Goal: Contribute content: Contribute content

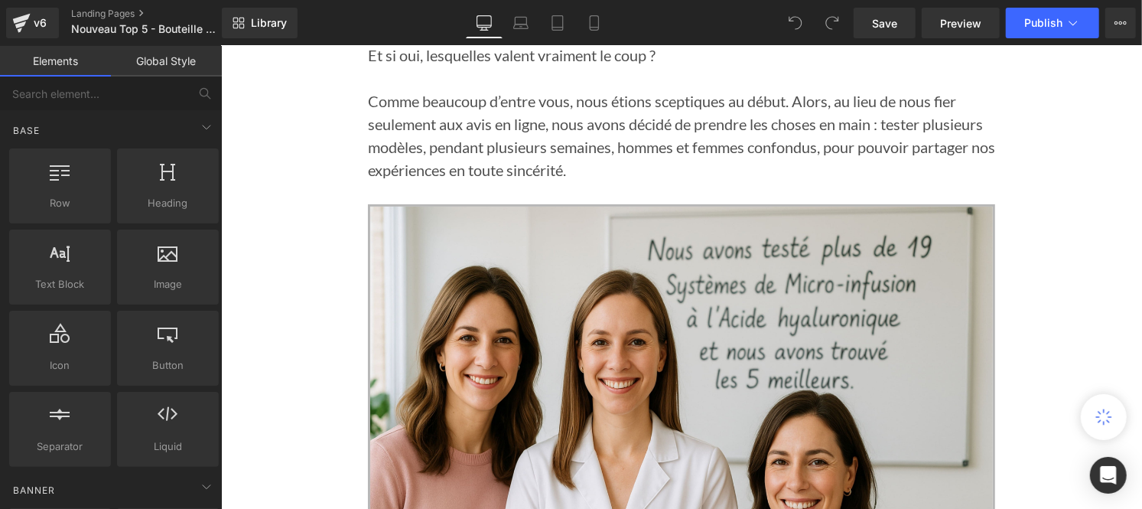
scroll to position [184, 0]
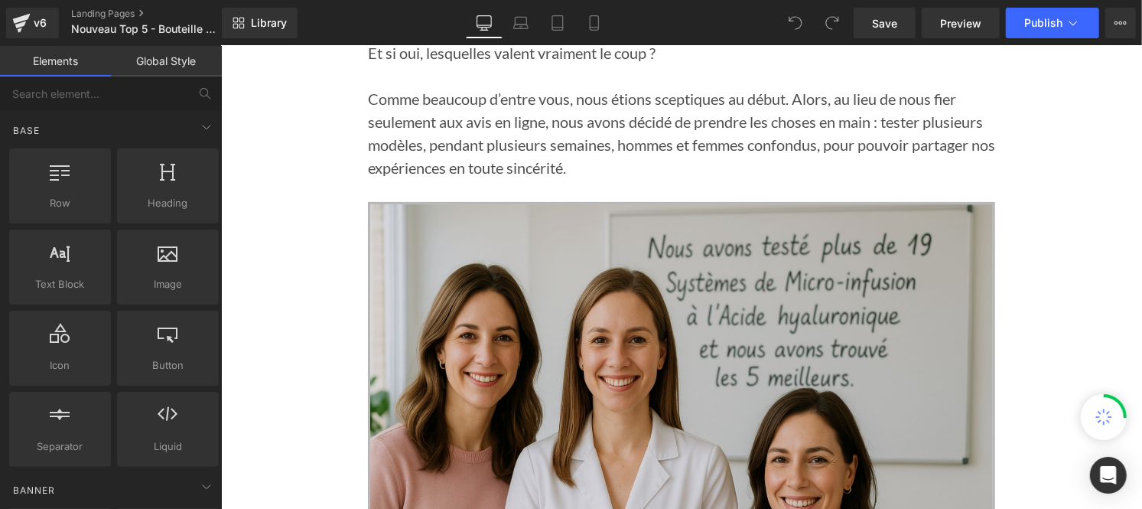
click at [653, 334] on img at bounding box center [680, 411] width 627 height 420
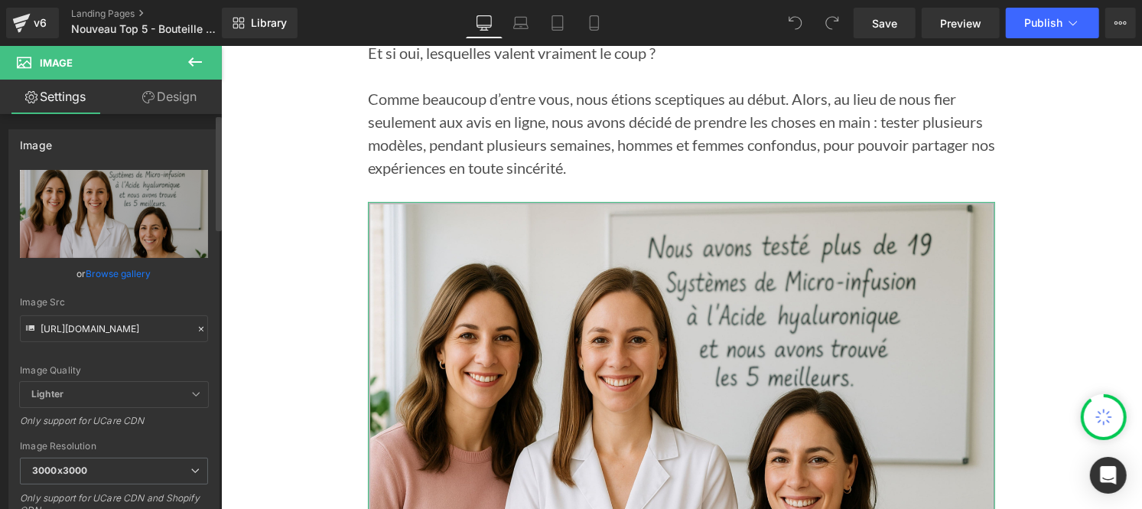
click at [196, 325] on icon at bounding box center [201, 329] width 11 height 11
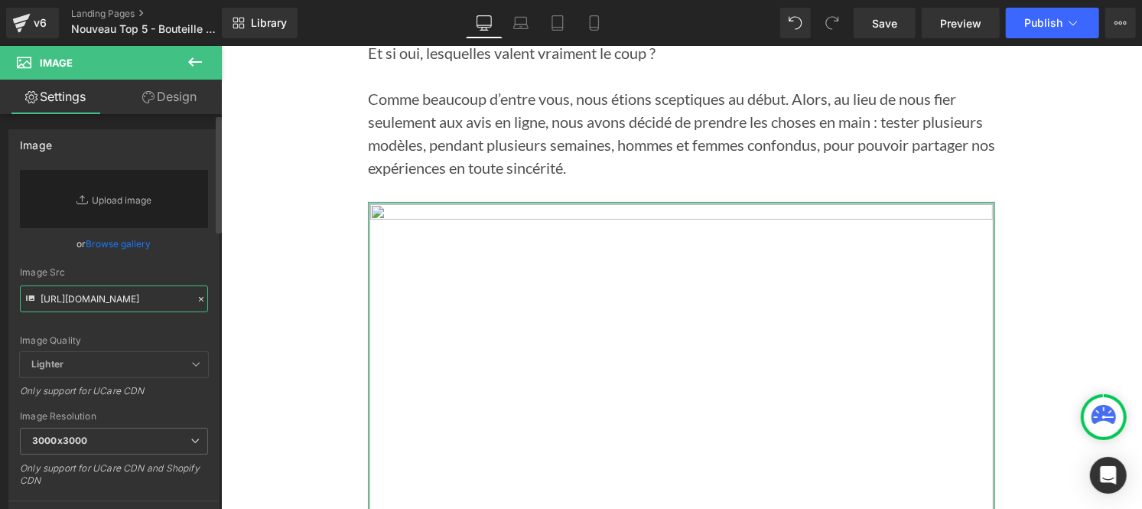
click at [93, 302] on input "[URL][DOMAIN_NAME]" at bounding box center [114, 298] width 188 height 27
paste input "[URL][DOMAIN_NAME]"
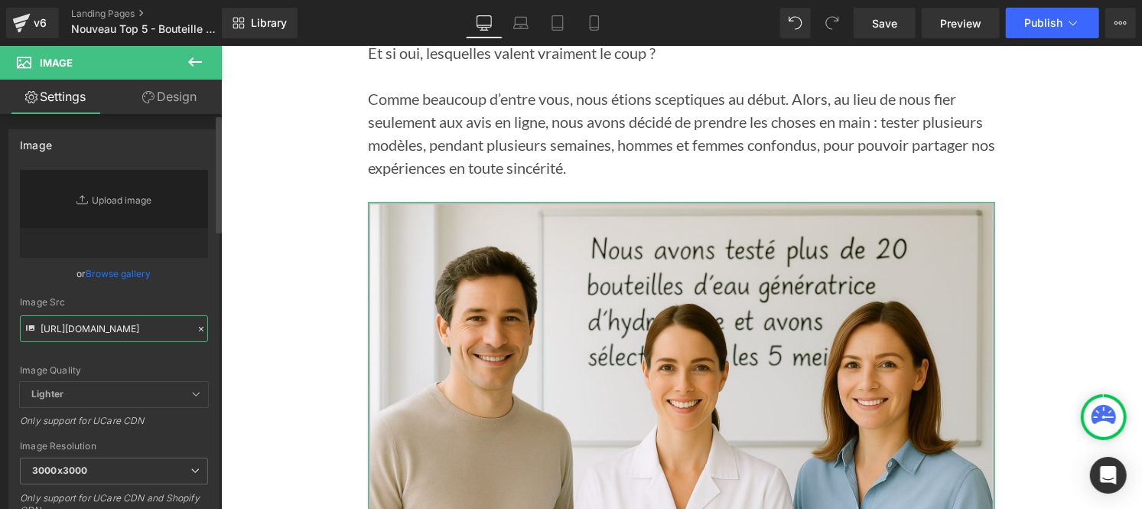
type input "[URL][DOMAIN_NAME]"
click at [205, 302] on div "[URL][DOMAIN_NAME] Replace Image Upload image or Browse gallery Image Src [URL]…" at bounding box center [114, 368] width 210 height 396
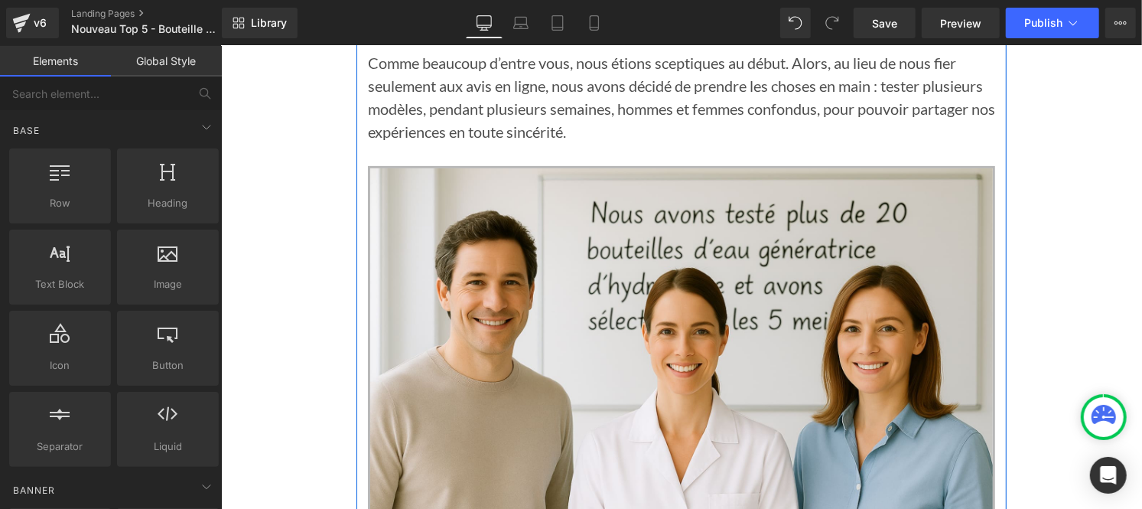
scroll to position [220, 0]
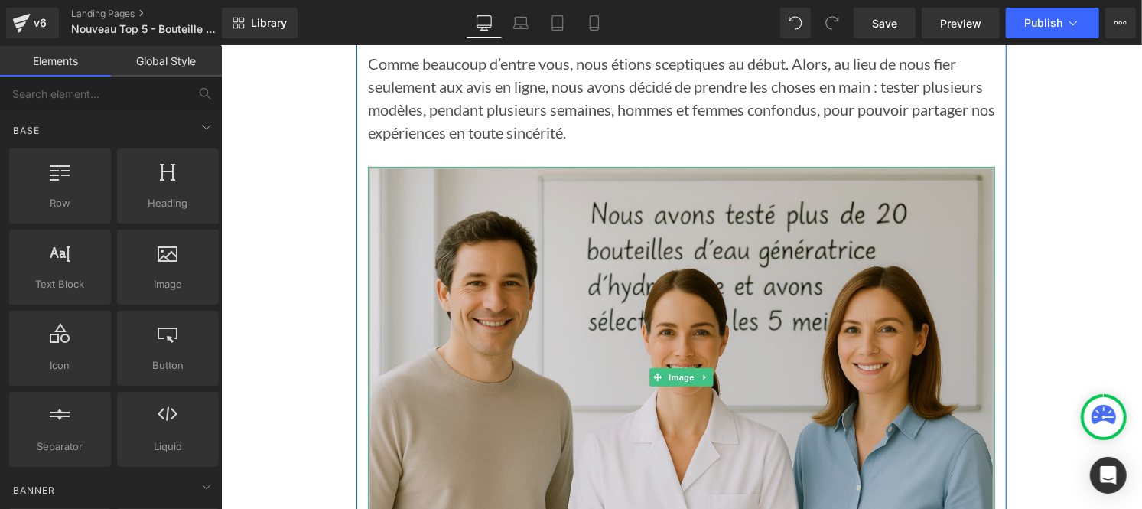
click at [549, 265] on img at bounding box center [680, 376] width 627 height 420
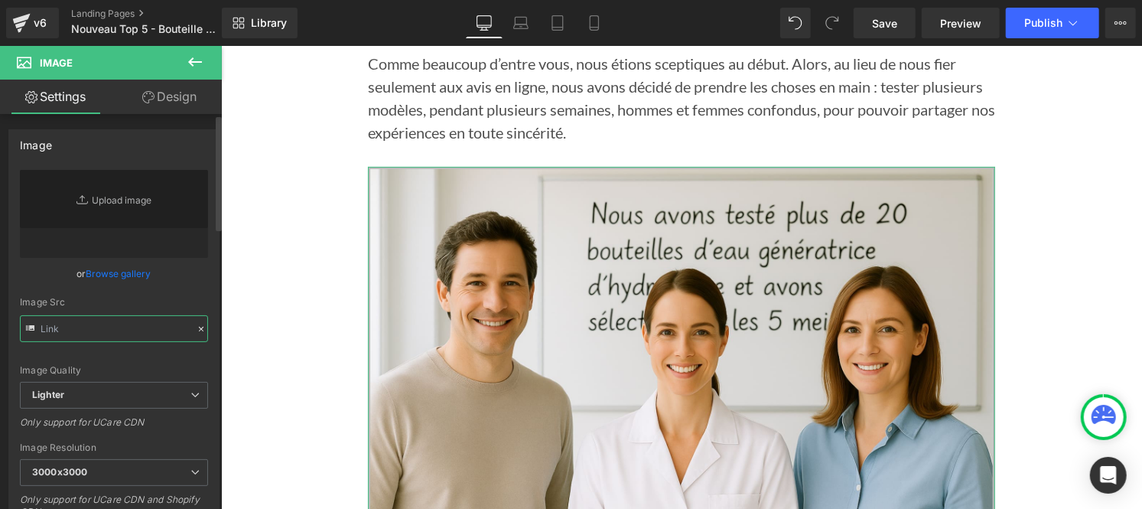
click at [86, 327] on input "text" at bounding box center [114, 328] width 188 height 27
paste input "[URL][DOMAIN_NAME]"
type input "[URL][DOMAIN_NAME]"
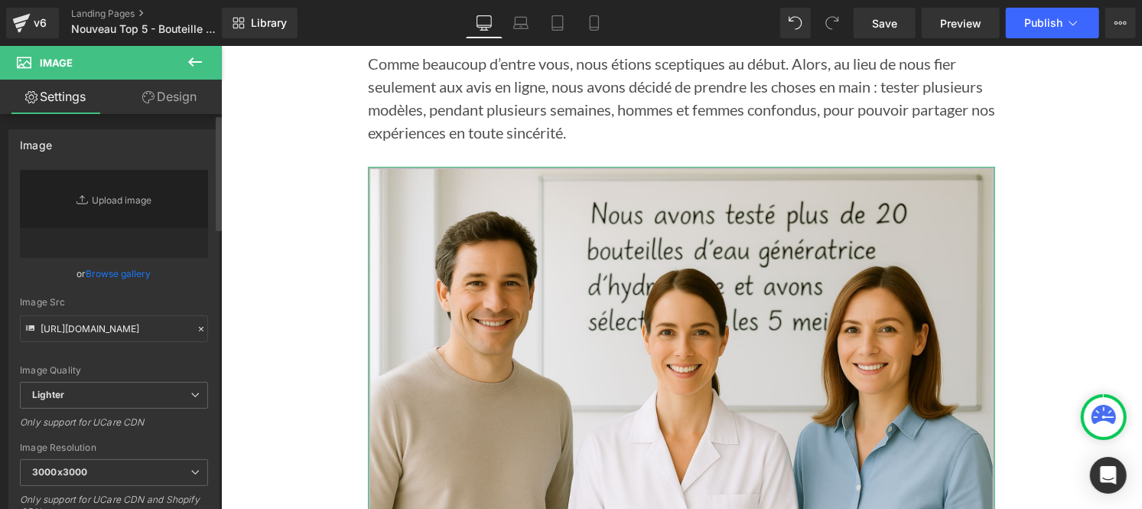
click at [199, 302] on div "Image Src" at bounding box center [114, 302] width 188 height 11
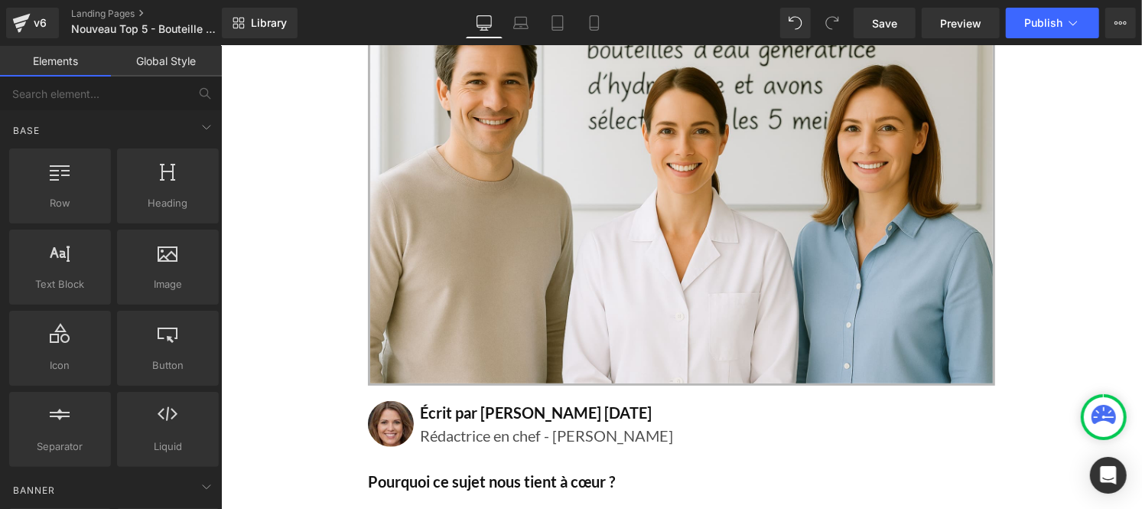
scroll to position [422, 0]
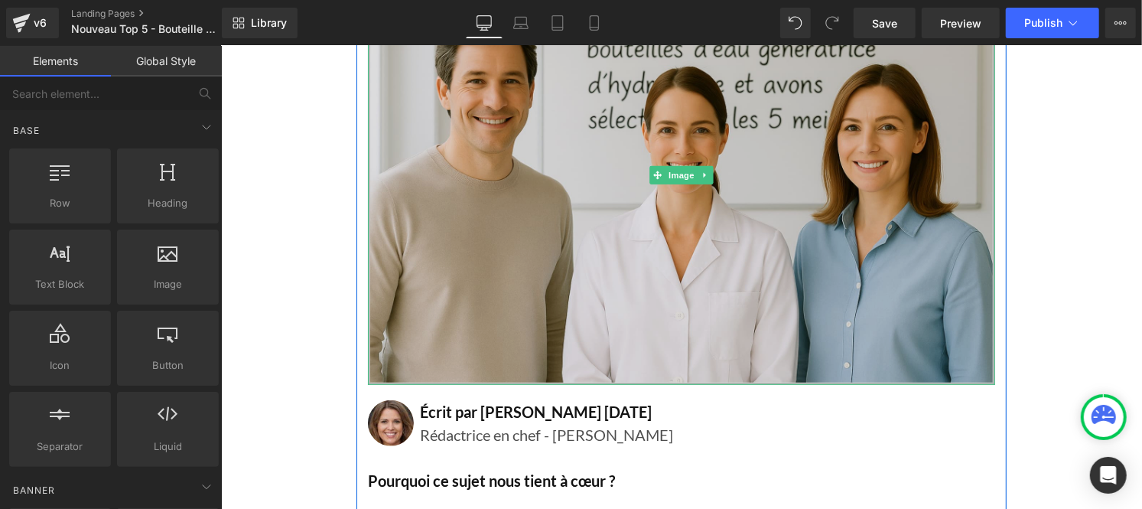
click at [577, 287] on img at bounding box center [680, 174] width 627 height 420
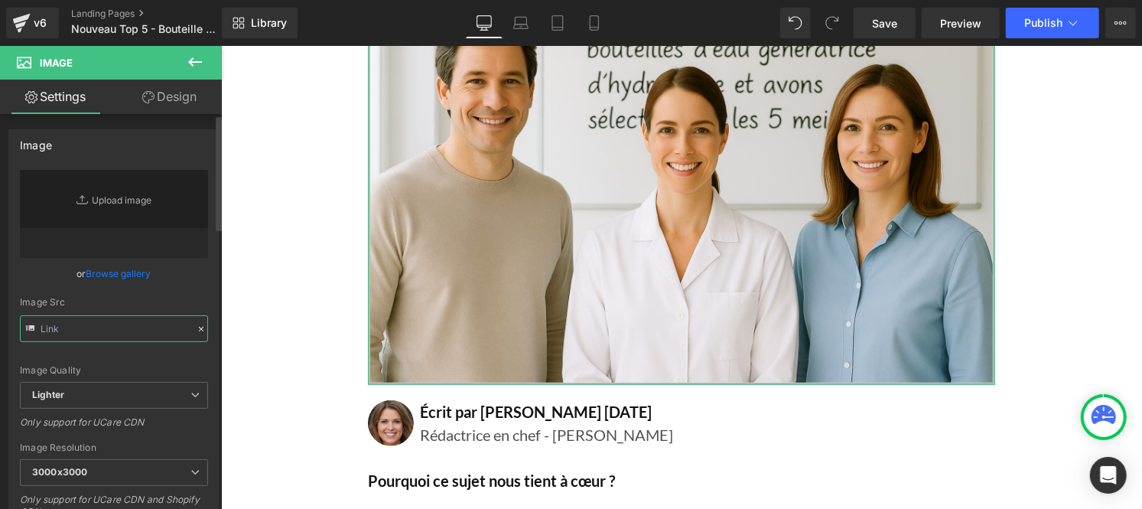
click at [90, 323] on input "text" at bounding box center [114, 328] width 188 height 27
paste input "[URL][DOMAIN_NAME]"
type input "[URL][DOMAIN_NAME]"
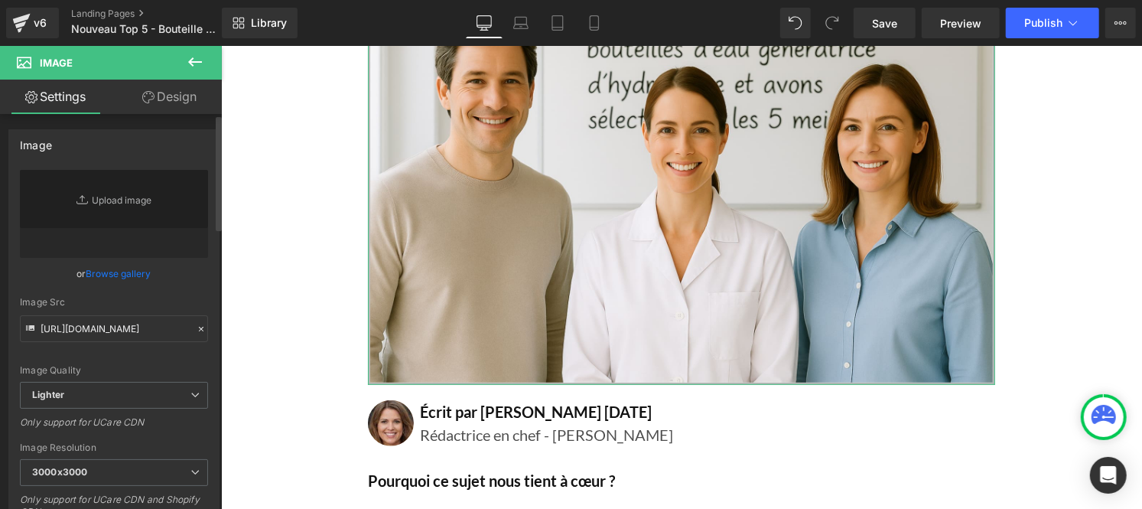
click at [195, 308] on div "Image Src [URL][DOMAIN_NAME]" at bounding box center [114, 319] width 188 height 45
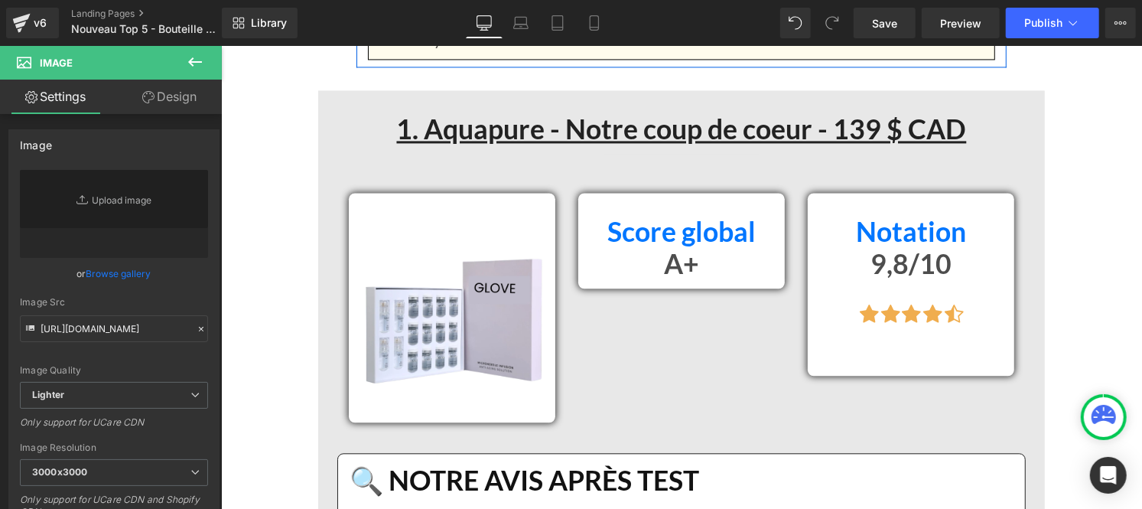
scroll to position [1995, 0]
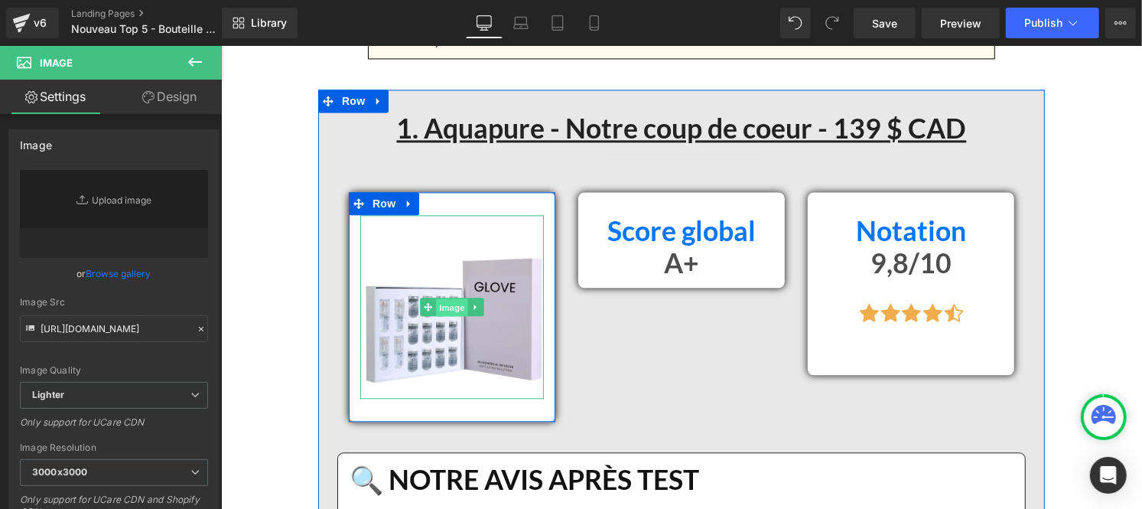
click at [436, 315] on span "Image" at bounding box center [451, 306] width 32 height 18
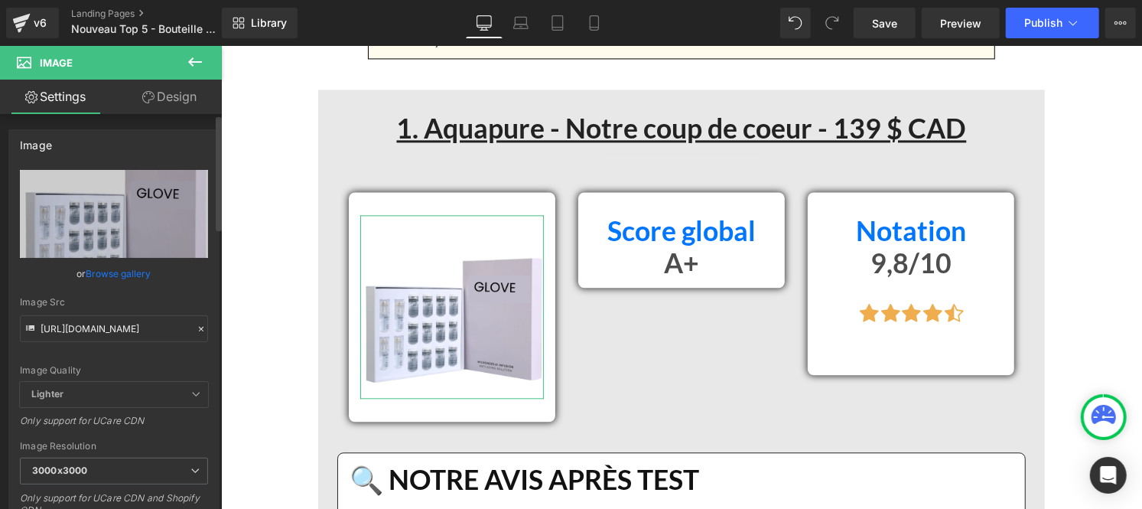
click at [196, 331] on icon at bounding box center [201, 329] width 11 height 11
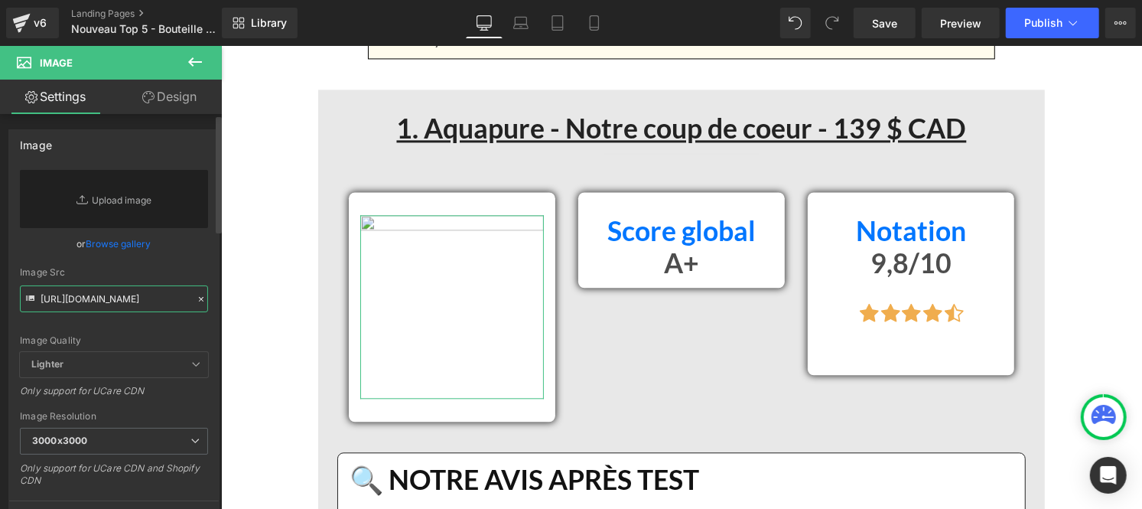
click at [100, 301] on input "[URL][DOMAIN_NAME]" at bounding box center [114, 298] width 188 height 27
paste input "[URL][DOMAIN_NAME]"
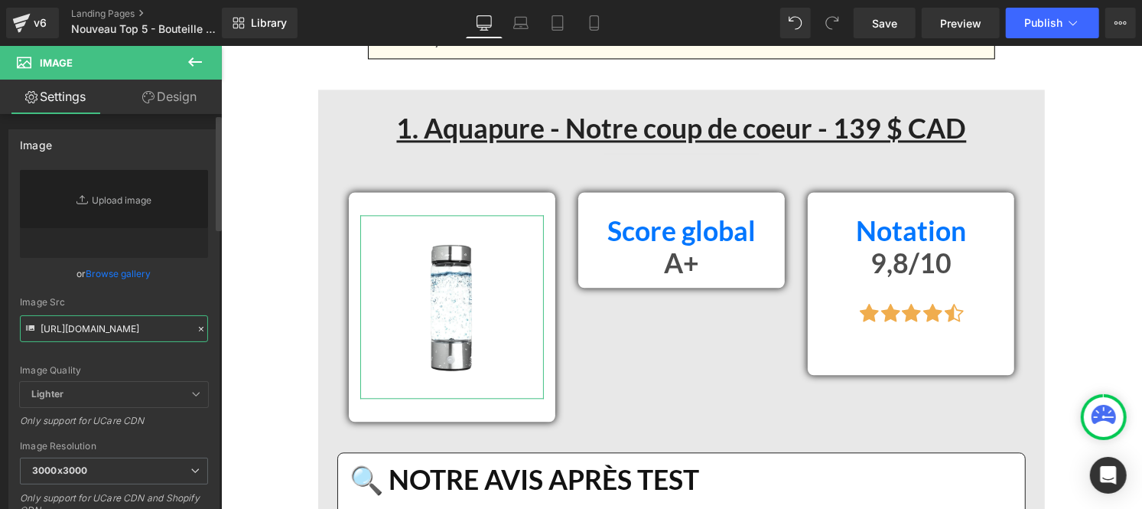
type input "[URL][DOMAIN_NAME]"
click at [204, 306] on div "[URL][DOMAIN_NAME] Replace Image Upload image or Browse gallery Image Src [URL]…" at bounding box center [114, 368] width 210 height 396
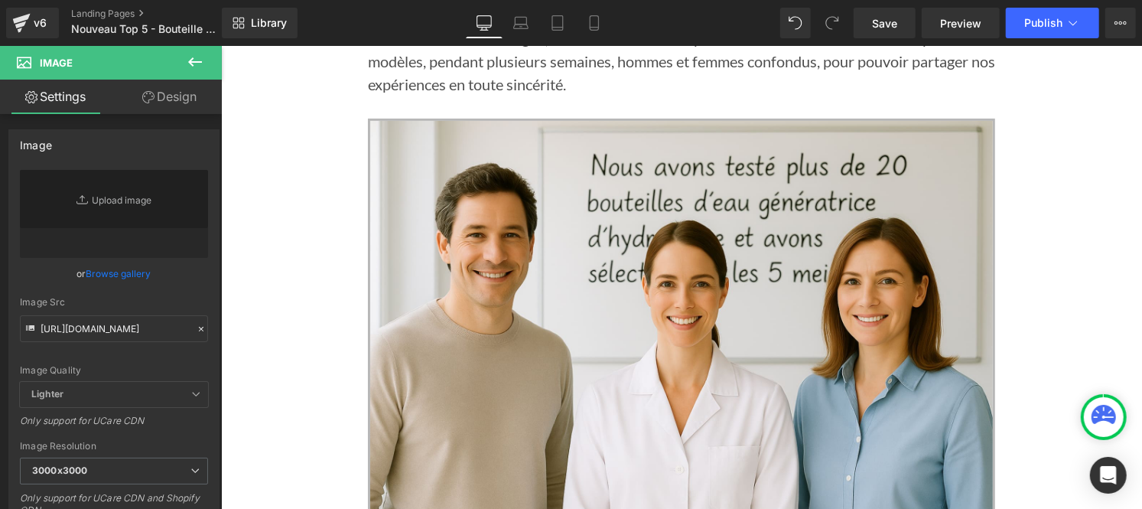
scroll to position [270, 0]
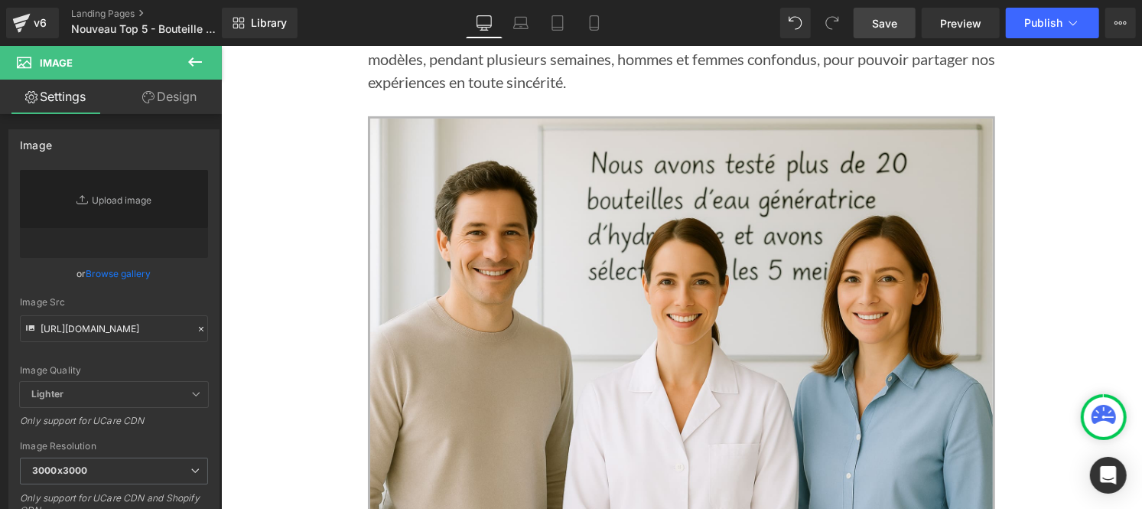
click at [881, 18] on span "Save" at bounding box center [884, 23] width 25 height 16
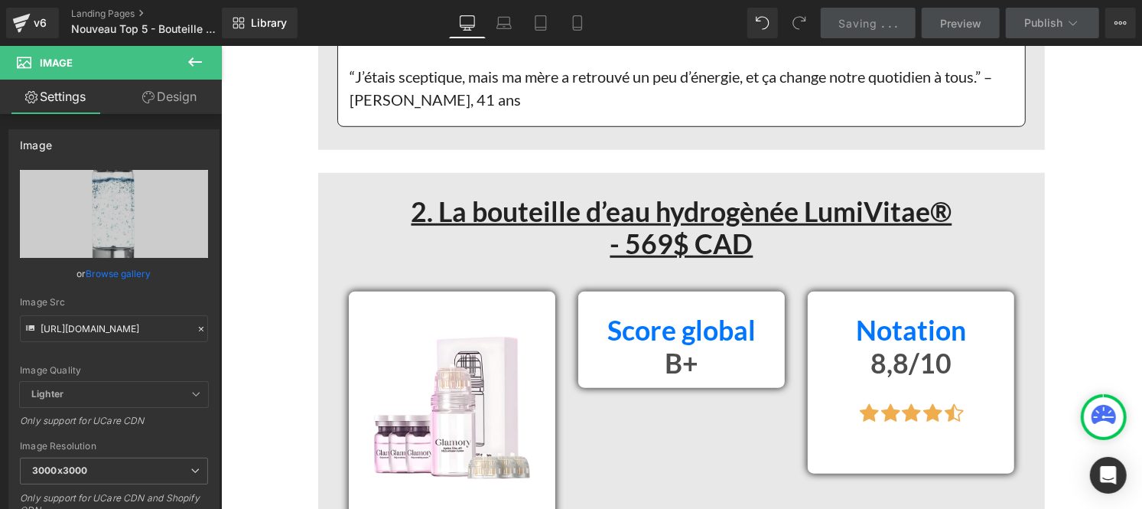
scroll to position [4323, 0]
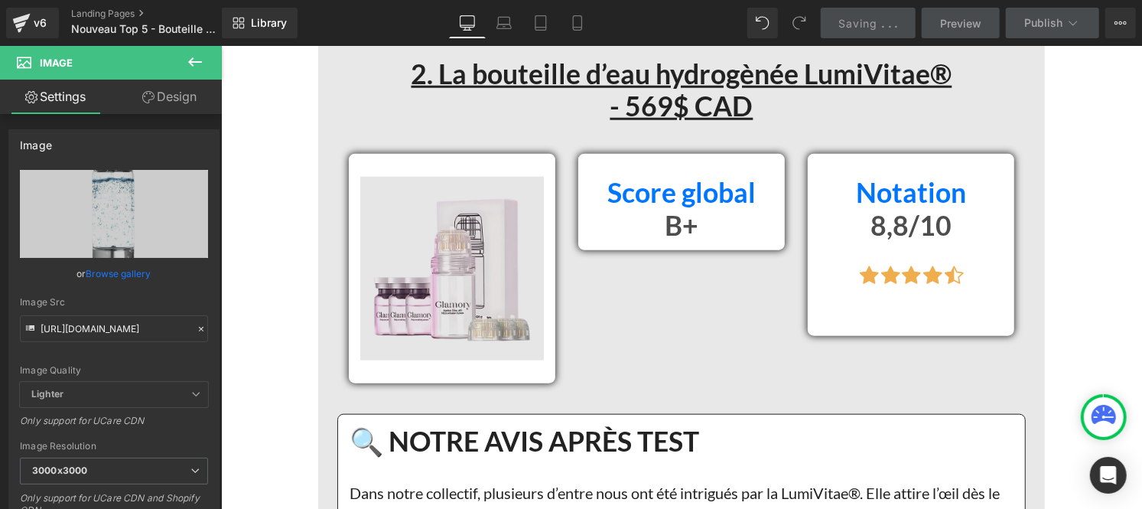
click at [432, 276] on img at bounding box center [452, 268] width 184 height 184
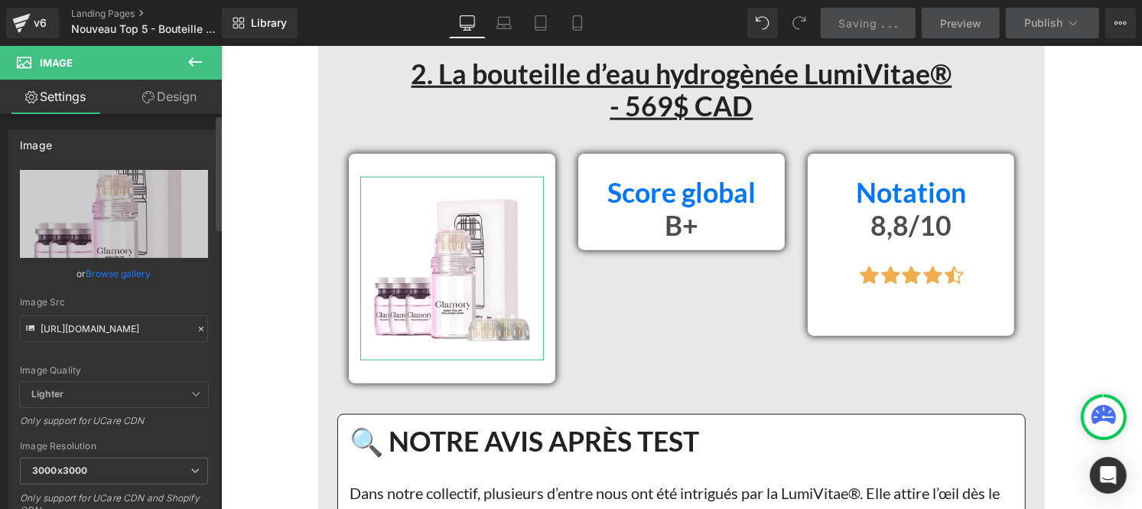
click at [196, 324] on icon at bounding box center [201, 329] width 11 height 11
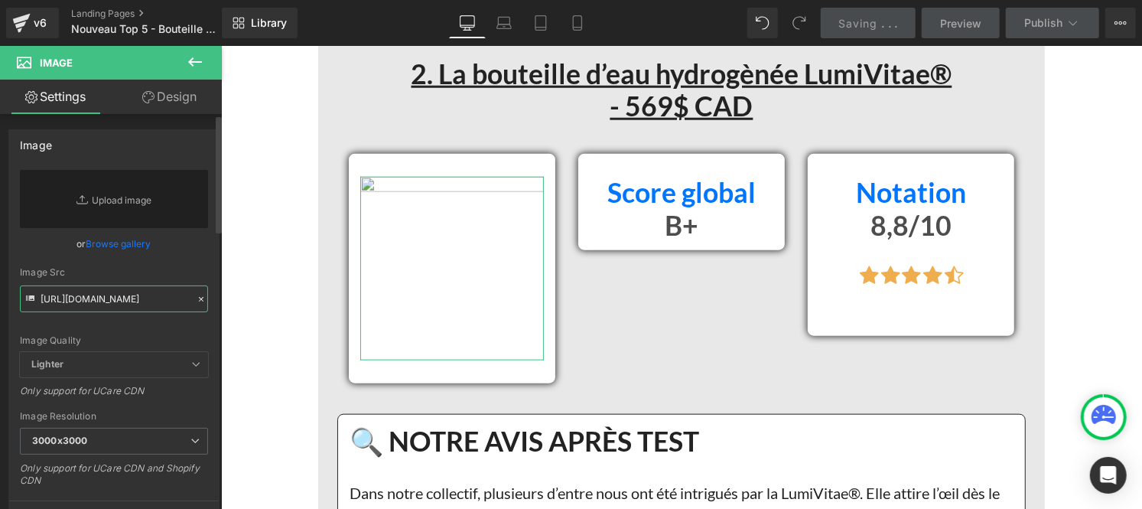
click at [123, 294] on input "[URL][DOMAIN_NAME]" at bounding box center [114, 298] width 188 height 27
paste input "[URL][DOMAIN_NAME]"
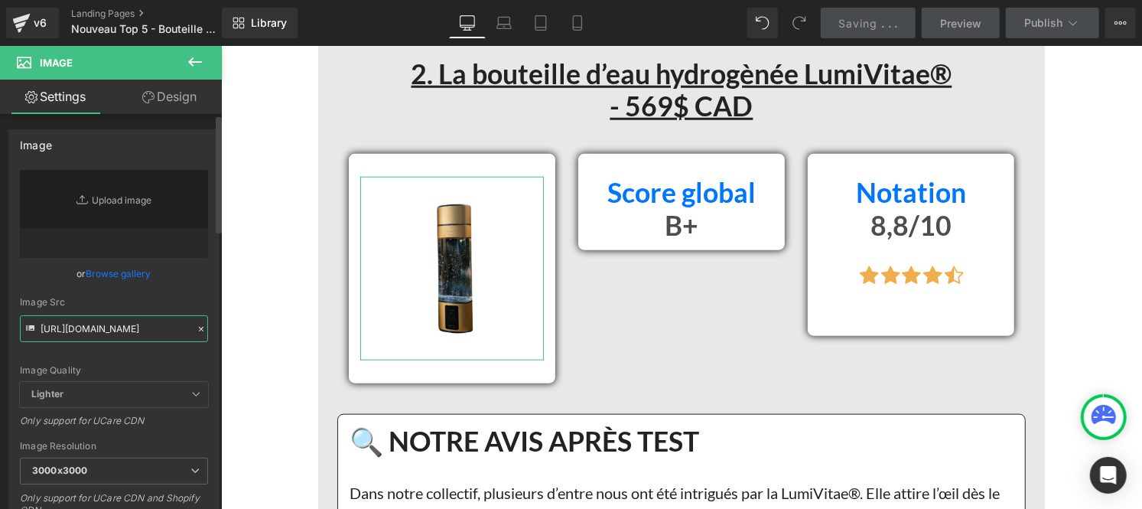
type input "[URL][DOMAIN_NAME]"
click at [211, 292] on div "[URL][DOMAIN_NAME] Replace Image Upload image or Browse gallery Image Src [URL]…" at bounding box center [114, 368] width 210 height 396
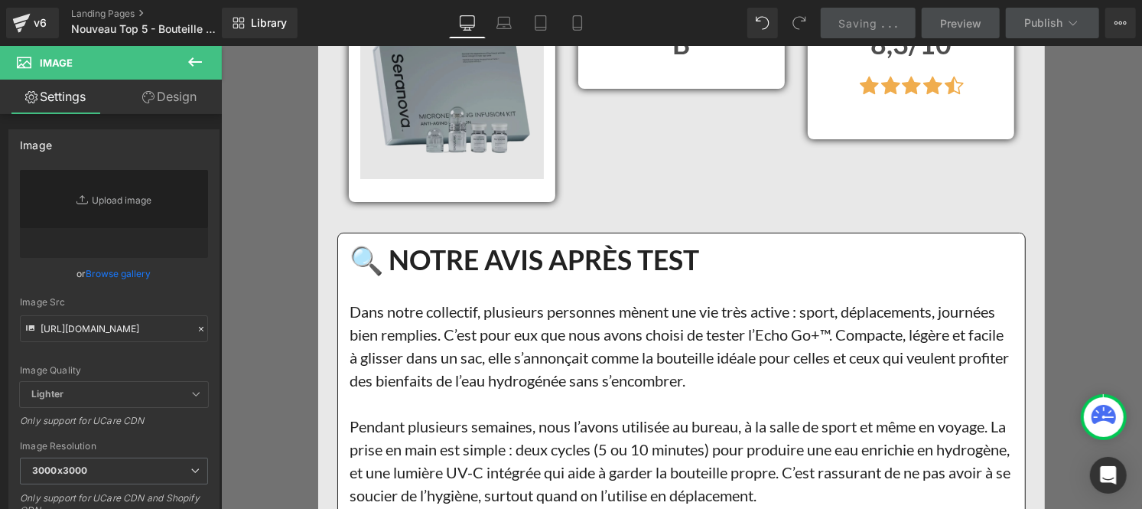
scroll to position [6791, 0]
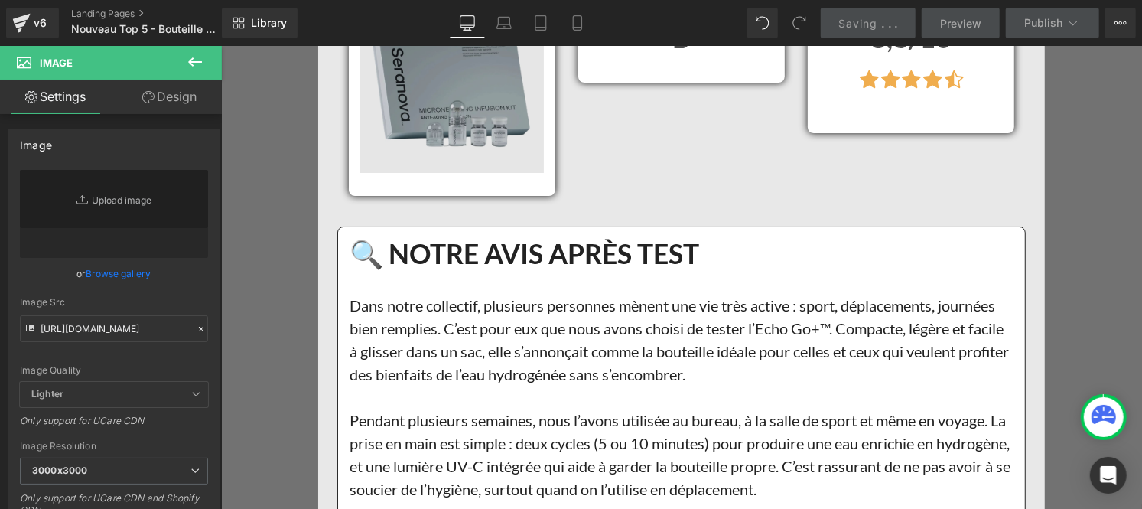
click at [437, 142] on img at bounding box center [452, 81] width 184 height 184
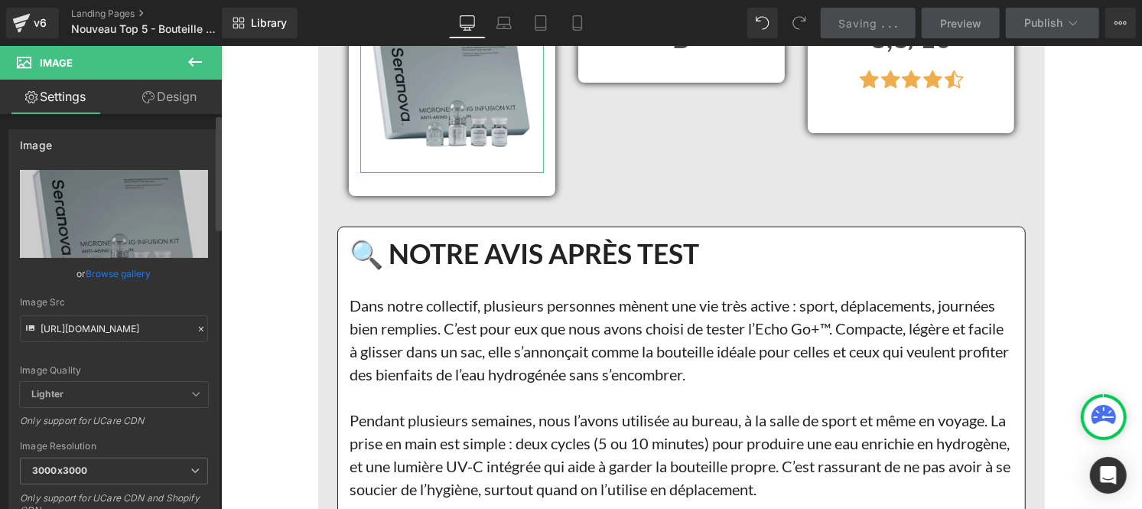
click at [196, 325] on icon at bounding box center [201, 329] width 11 height 11
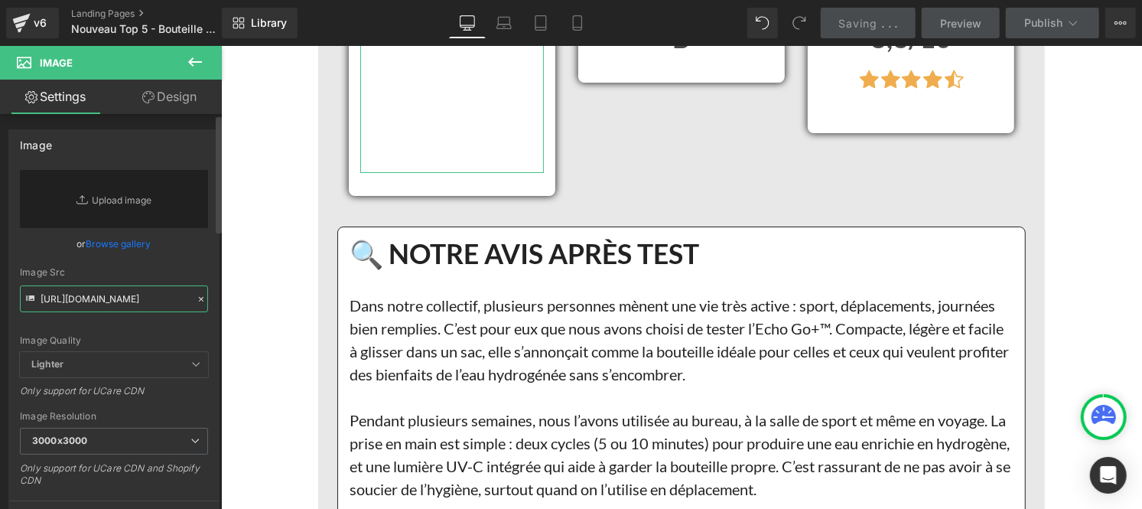
click at [127, 300] on input "[URL][DOMAIN_NAME]" at bounding box center [114, 298] width 188 height 27
paste input "[URL][DOMAIN_NAME]"
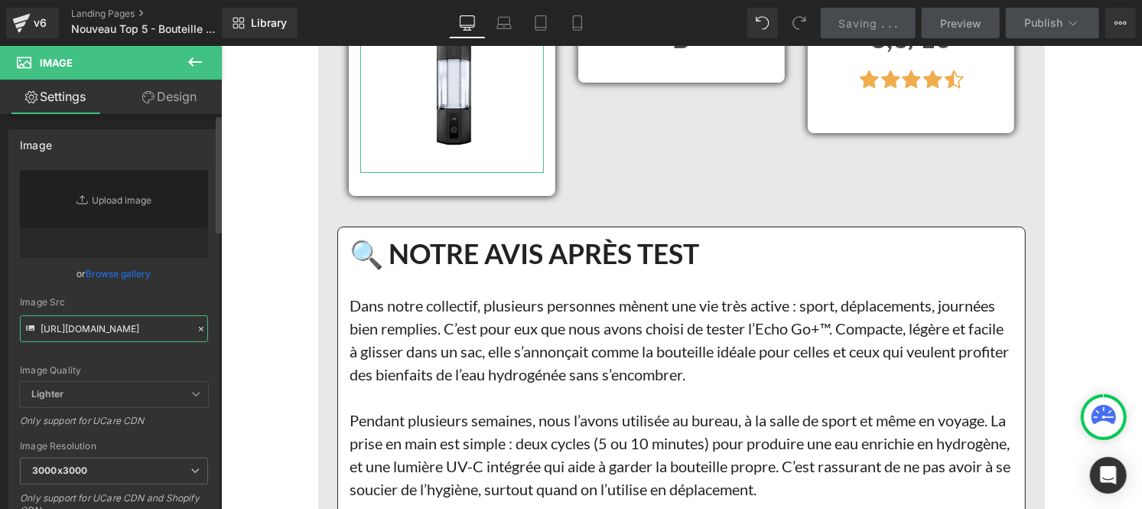
type input "[URL][DOMAIN_NAME]"
click at [194, 295] on div "Image Quality Lighter Lightest Lighter Lighter Lightest Only support for UCare …" at bounding box center [114, 276] width 188 height 212
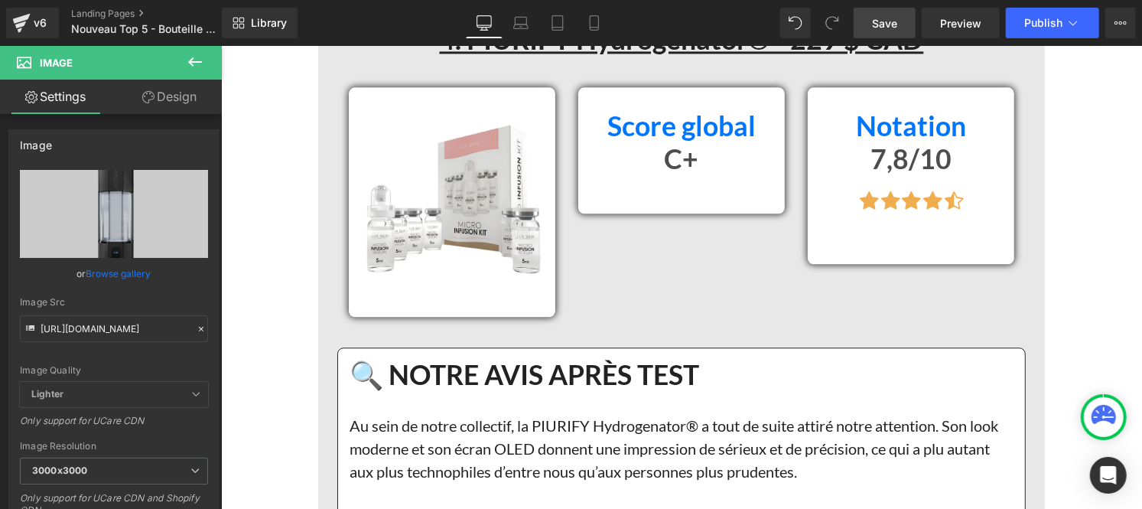
scroll to position [8962, 0]
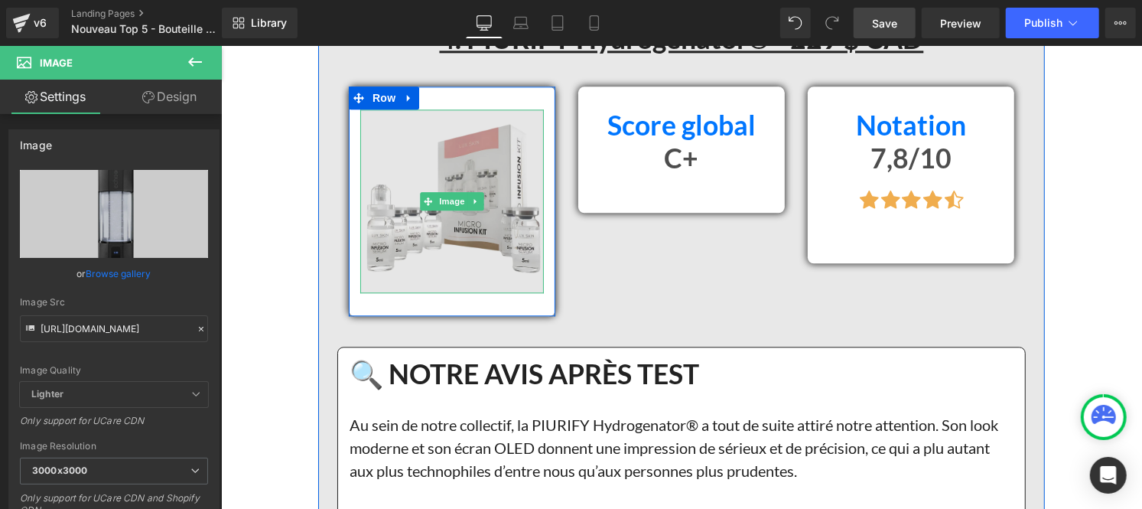
click at [431, 191] on img at bounding box center [452, 201] width 184 height 184
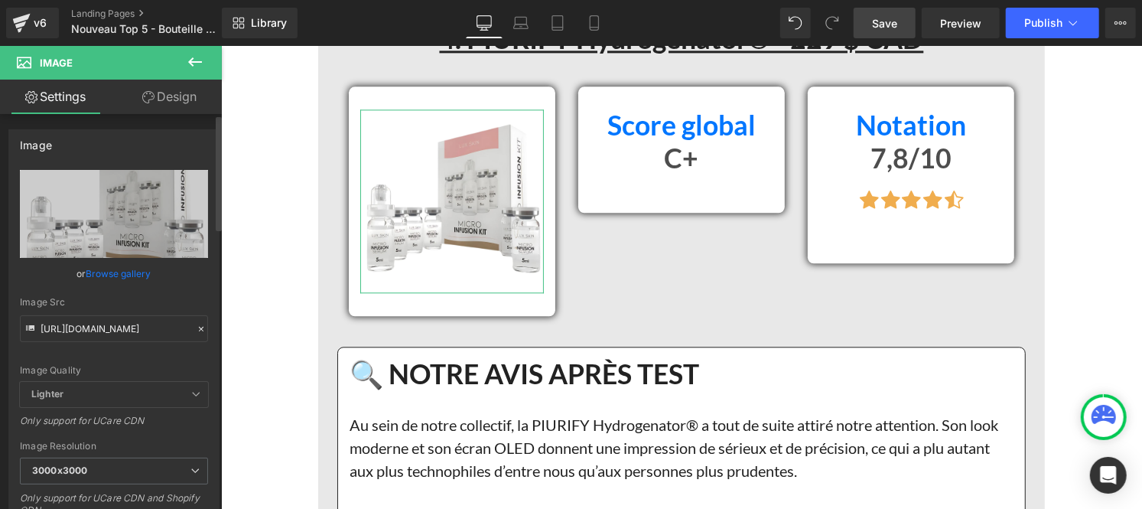
click at [196, 324] on icon at bounding box center [201, 329] width 11 height 11
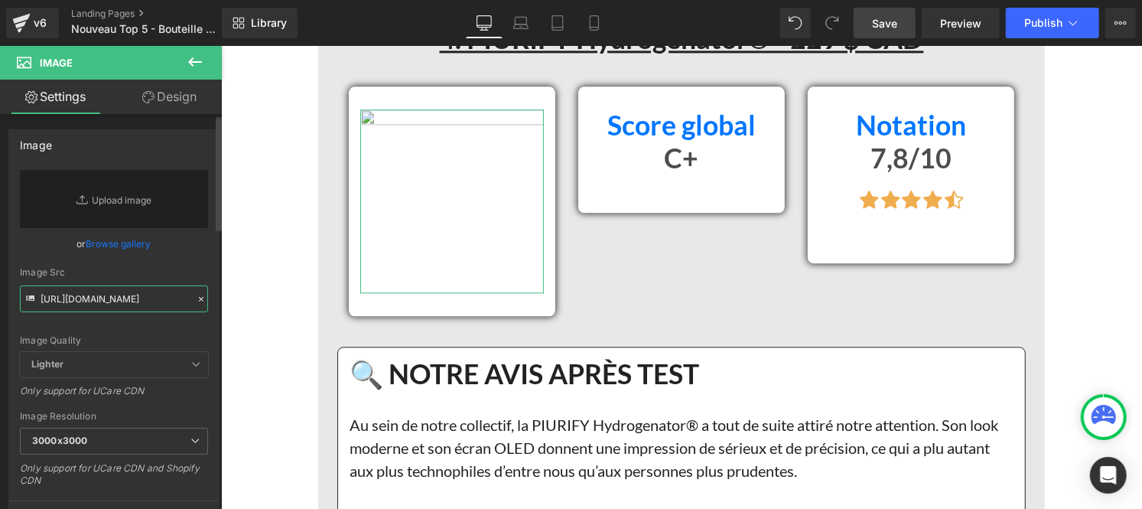
click at [132, 303] on input "[URL][DOMAIN_NAME]" at bounding box center [114, 298] width 188 height 27
paste input "[URL][DOMAIN_NAME]"
type input "[URL][DOMAIN_NAME]"
click at [204, 286] on div "[URL][DOMAIN_NAME] Replace Image Upload image or Browse gallery Image Src [URL]…" at bounding box center [114, 353] width 210 height 367
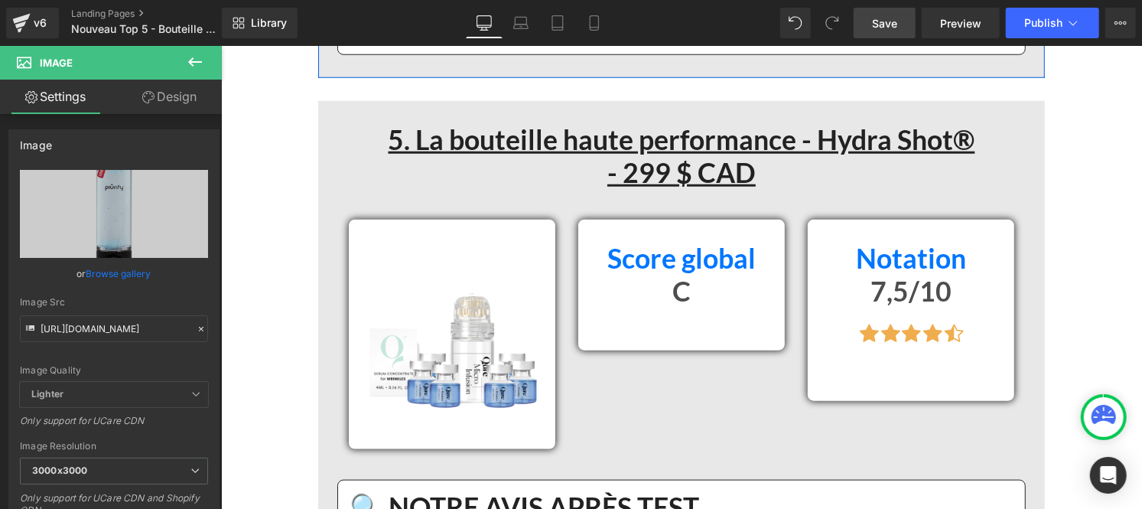
scroll to position [11176, 0]
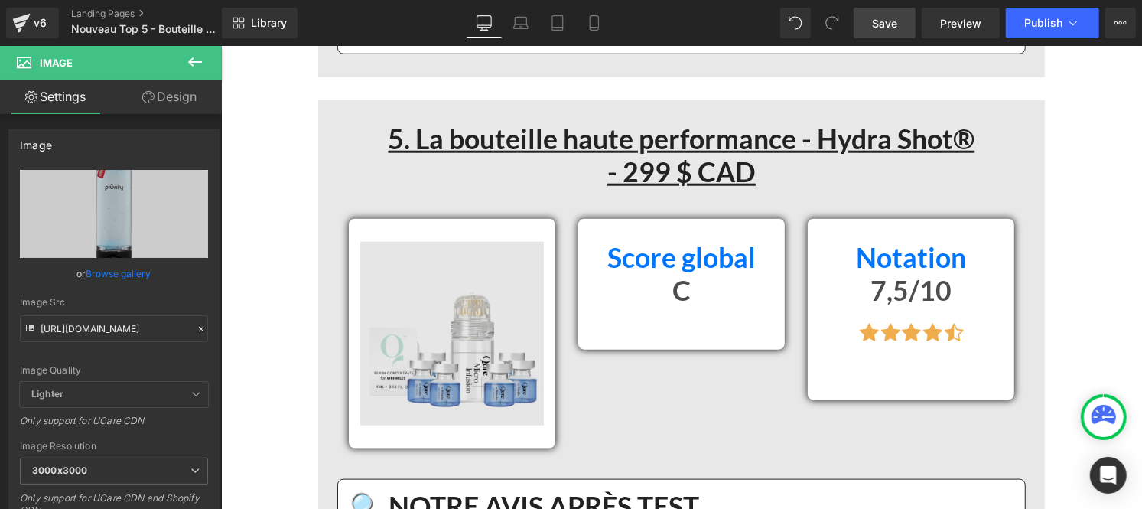
click at [459, 340] on div "Image" at bounding box center [452, 333] width 184 height 184
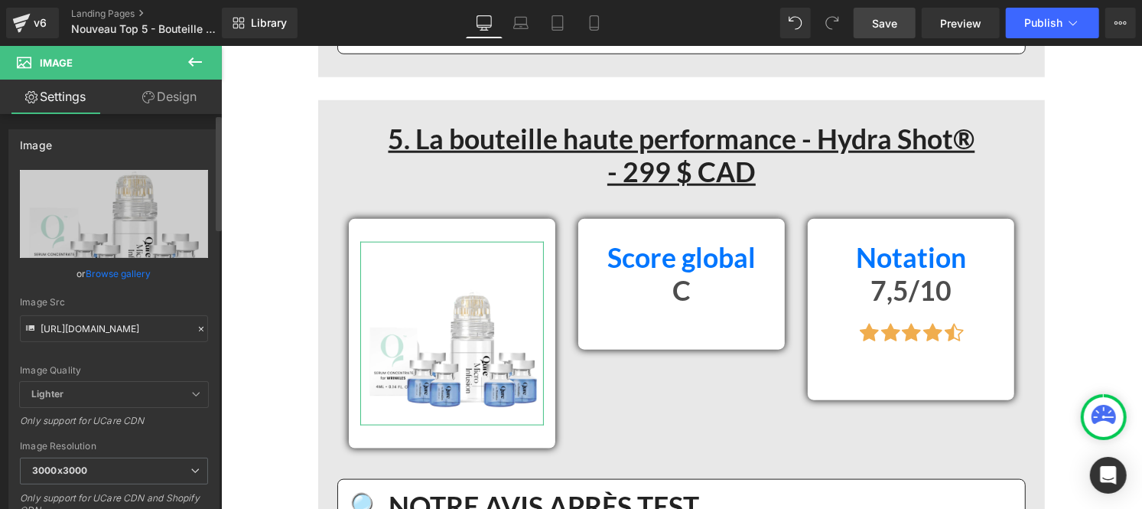
click at [196, 331] on icon at bounding box center [201, 329] width 11 height 11
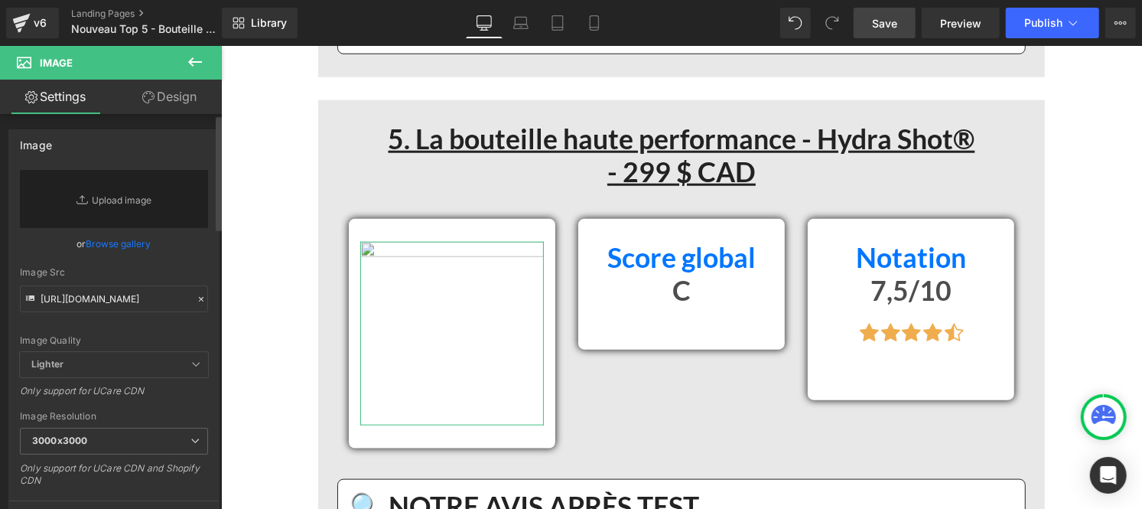
click at [93, 282] on div "Image Src [URL][DOMAIN_NAME]" at bounding box center [114, 289] width 188 height 45
click at [86, 291] on input "[URL][DOMAIN_NAME]" at bounding box center [114, 298] width 188 height 27
paste input "[URL][DOMAIN_NAME]"
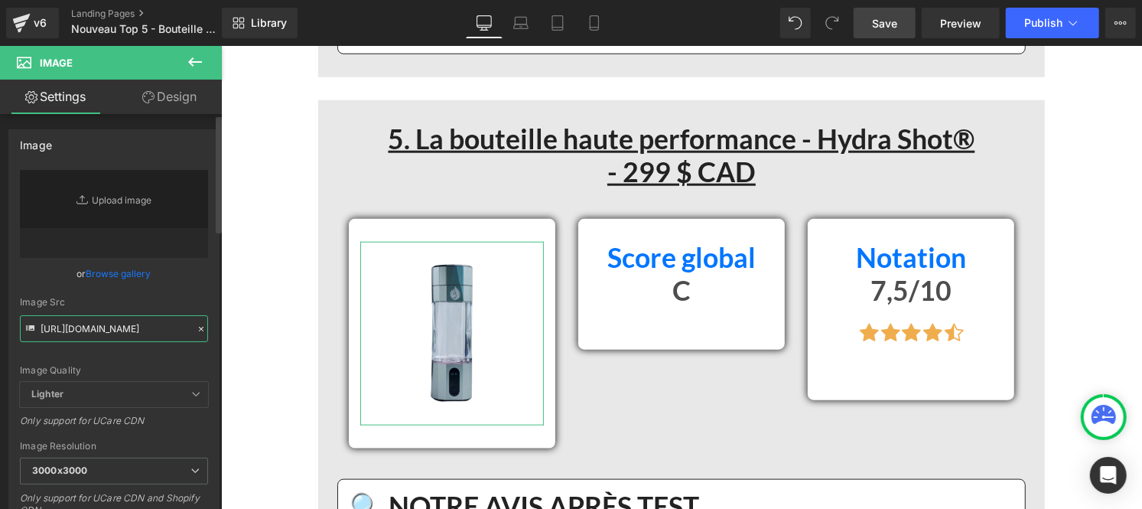
type input "[URL][DOMAIN_NAME]"
click at [197, 297] on div "Image Src" at bounding box center [114, 302] width 188 height 11
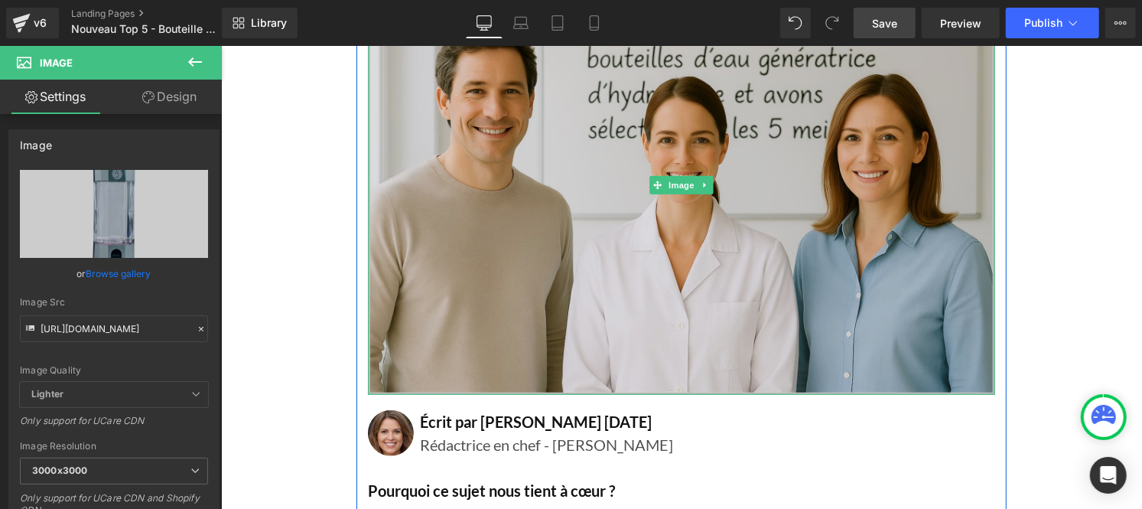
scroll to position [408, 0]
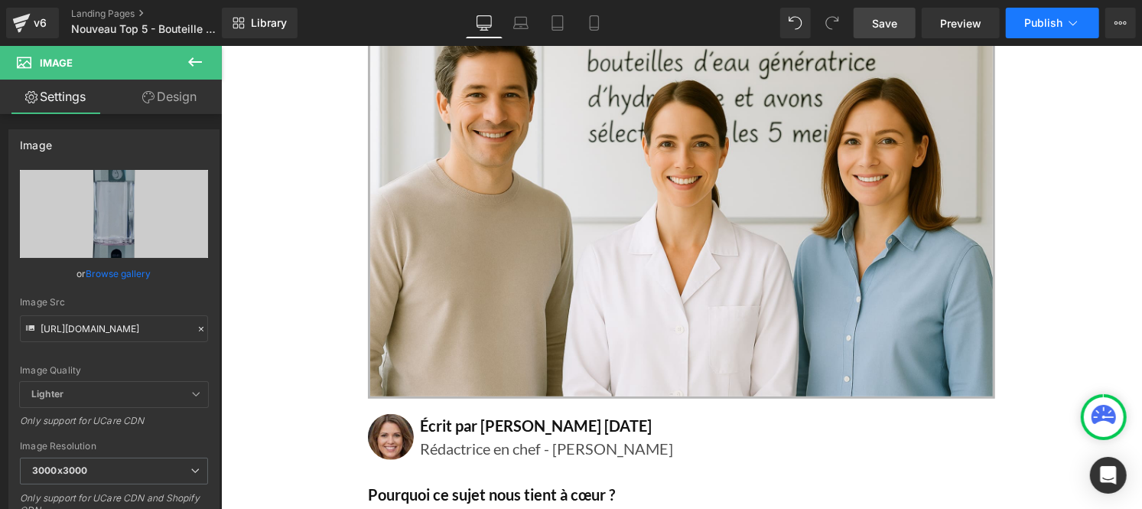
click at [1052, 21] on span "Publish" at bounding box center [1044, 23] width 38 height 12
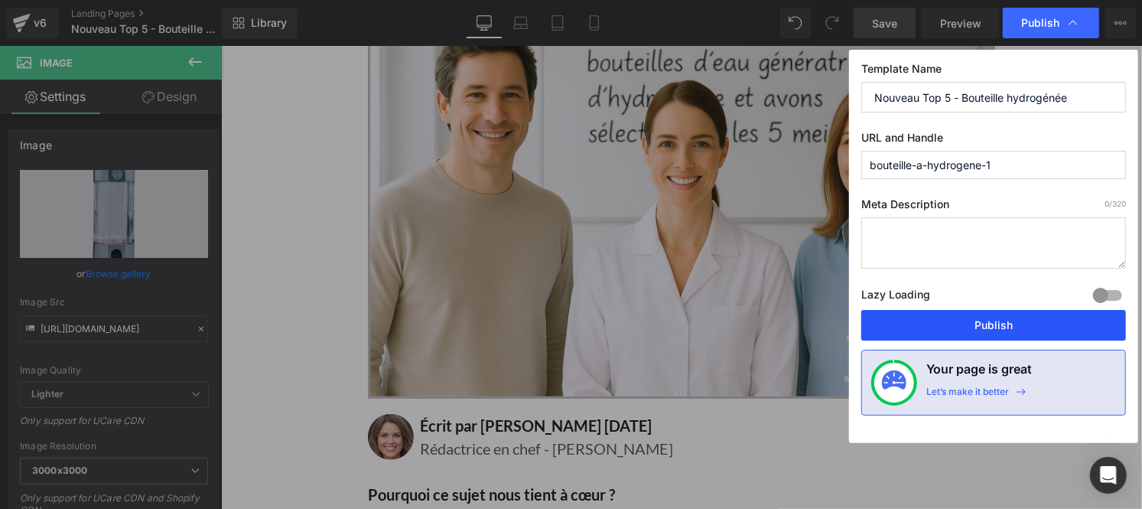
click at [930, 323] on button "Publish" at bounding box center [994, 325] width 265 height 31
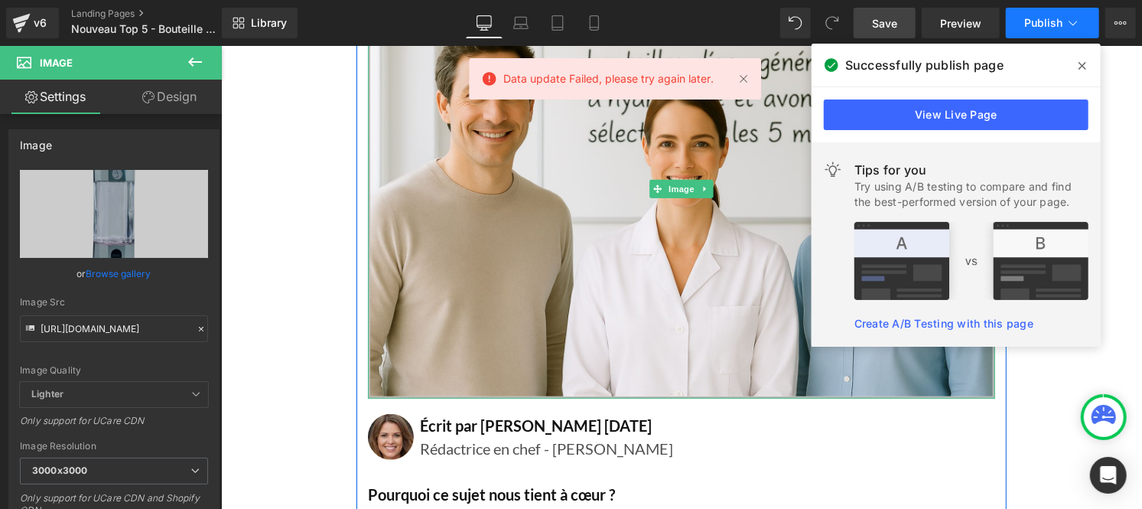
click at [1058, 20] on span "Publish" at bounding box center [1044, 23] width 38 height 12
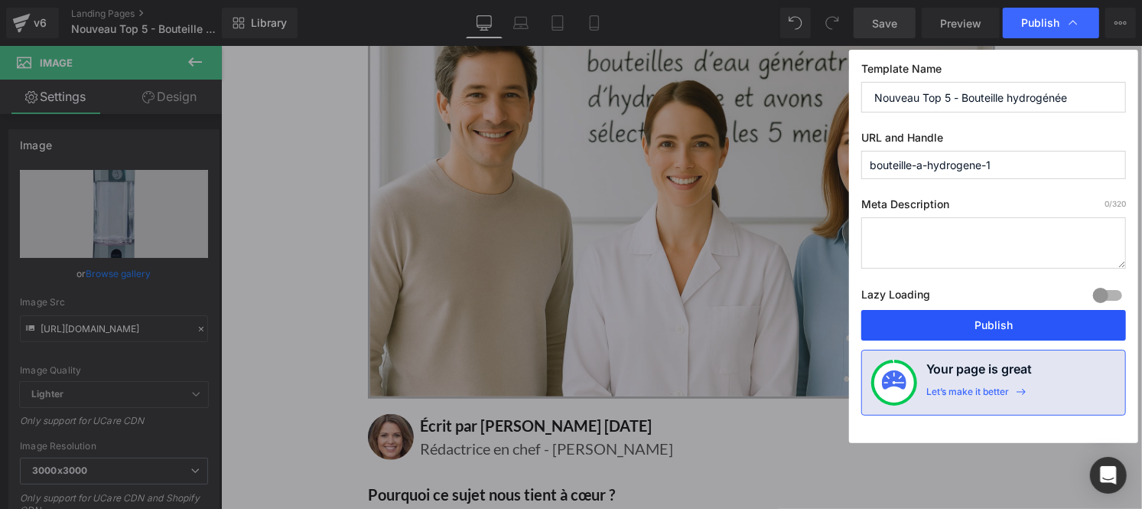
click at [953, 317] on button "Publish" at bounding box center [994, 325] width 265 height 31
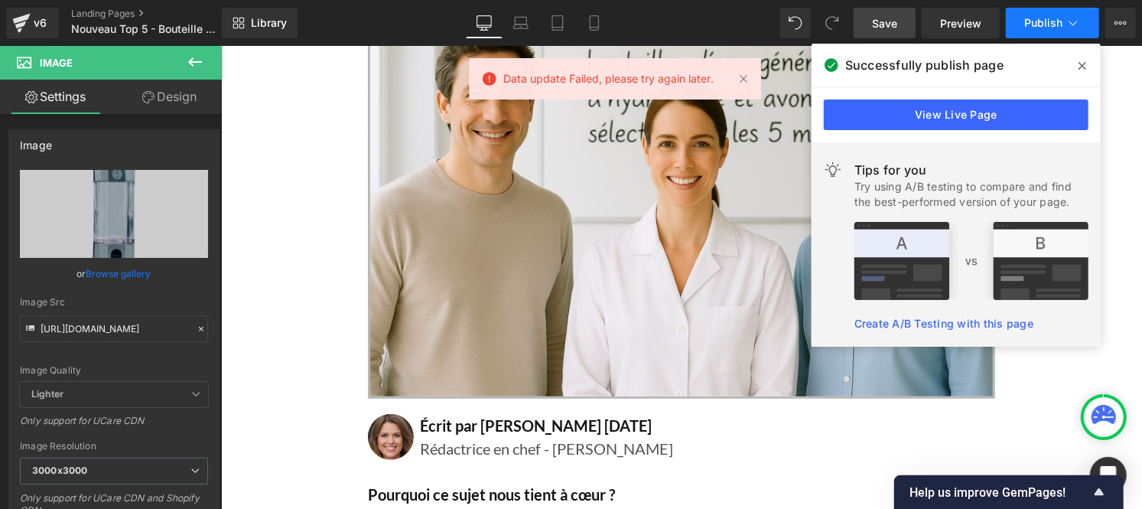
click at [1029, 21] on span "Publish" at bounding box center [1044, 23] width 38 height 12
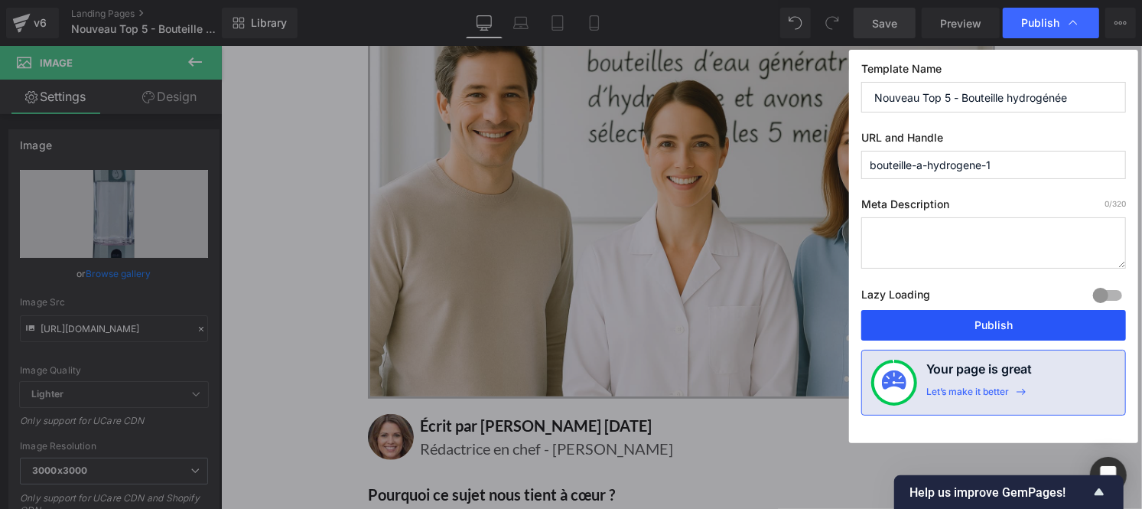
click at [937, 321] on button "Publish" at bounding box center [994, 325] width 265 height 31
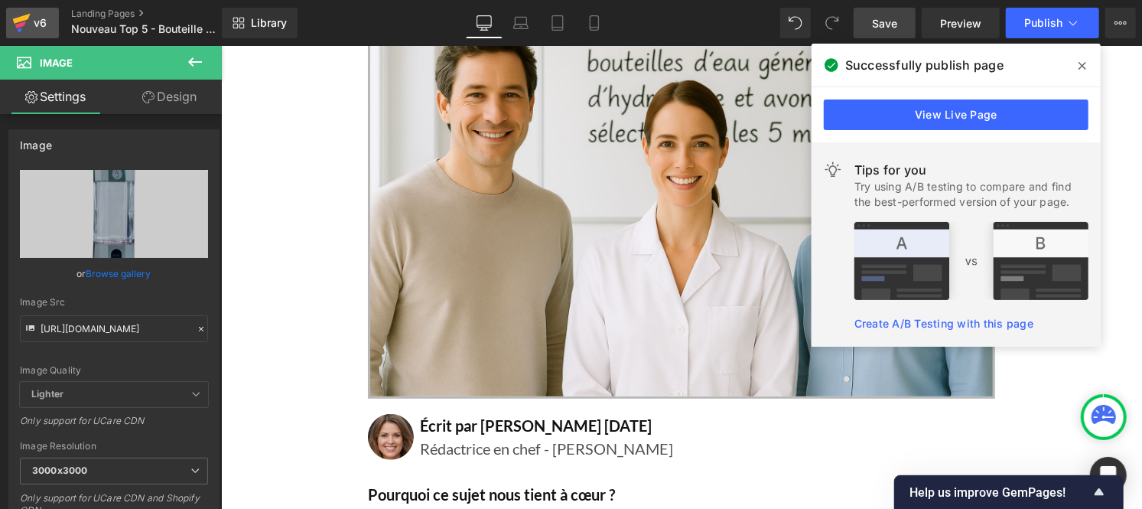
click at [32, 21] on div "v6" at bounding box center [40, 23] width 19 height 20
